Goal: Navigation & Orientation: Understand site structure

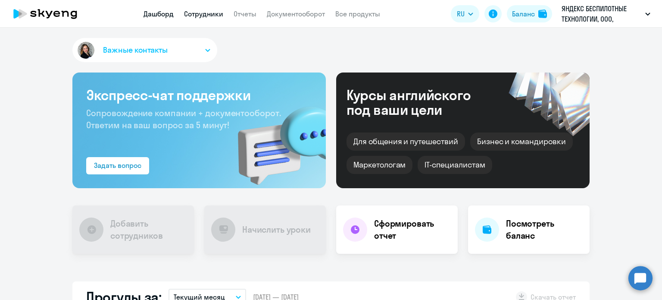
click at [205, 16] on link "Сотрудники" at bounding box center [203, 13] width 39 height 9
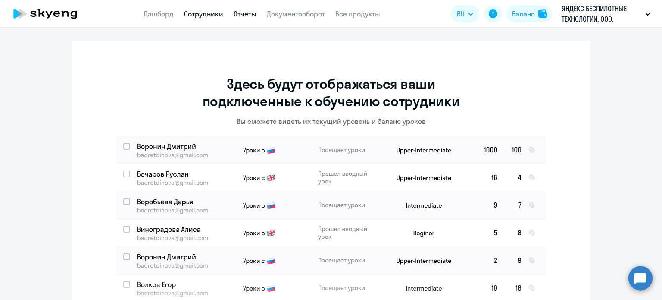
click at [247, 16] on link "Отчеты" at bounding box center [245, 13] width 23 height 9
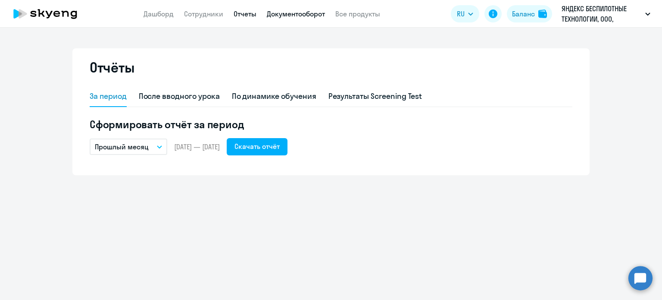
click at [290, 16] on link "Документооборот" at bounding box center [296, 13] width 58 height 9
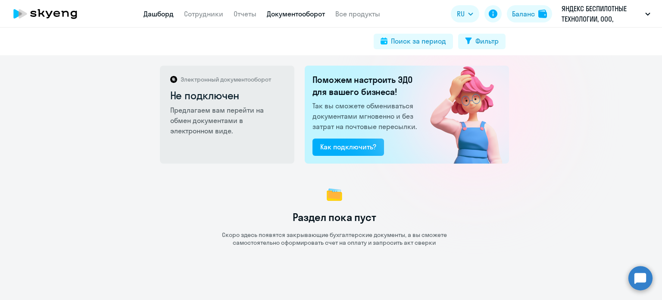
click at [156, 18] on link "Дашборд" at bounding box center [159, 13] width 30 height 9
